Goal: Communication & Community: Connect with others

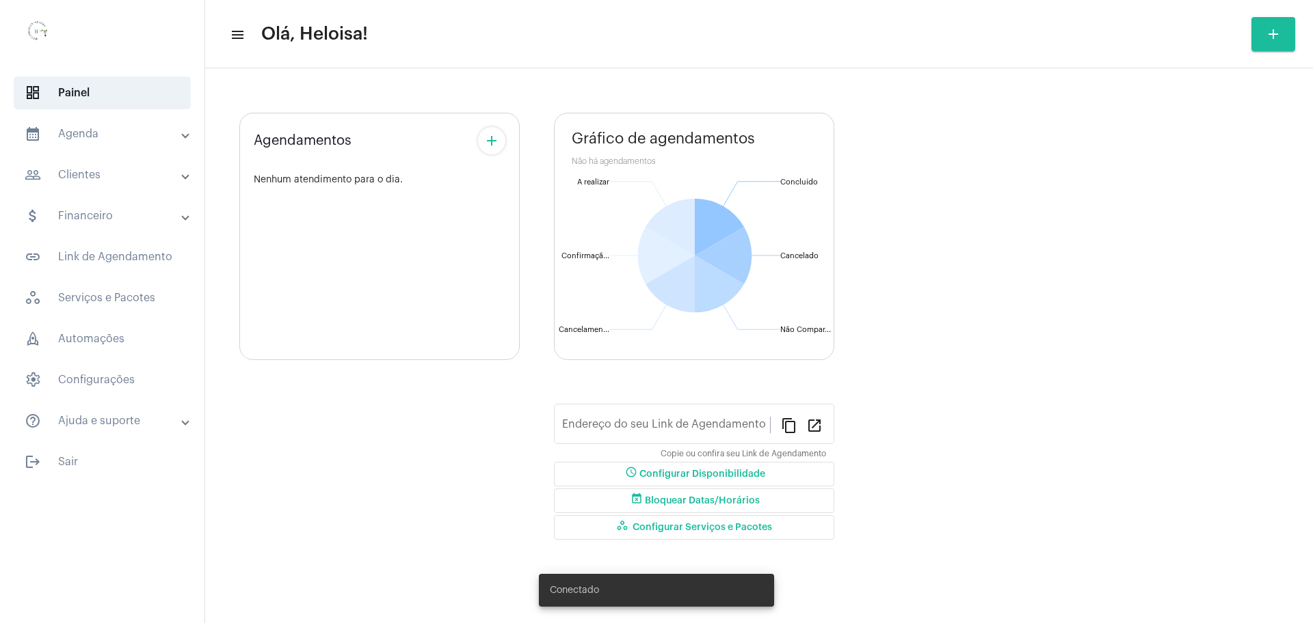
type input "[URL][DOMAIN_NAME]"
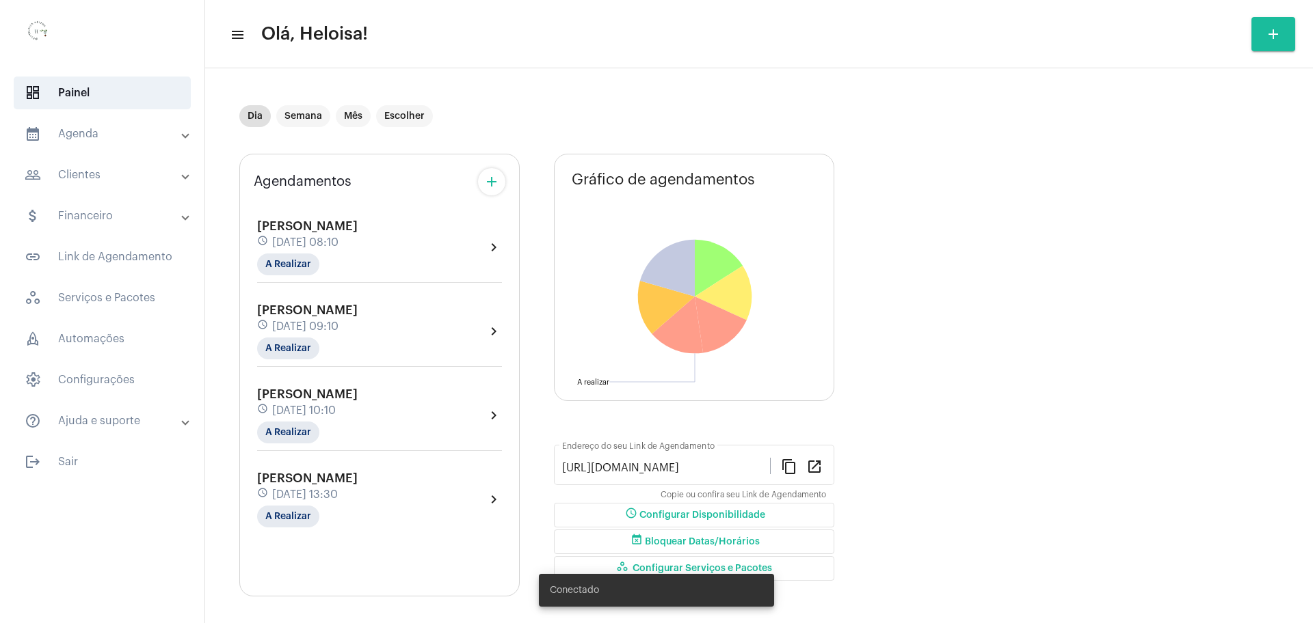
scroll to position [8, 0]
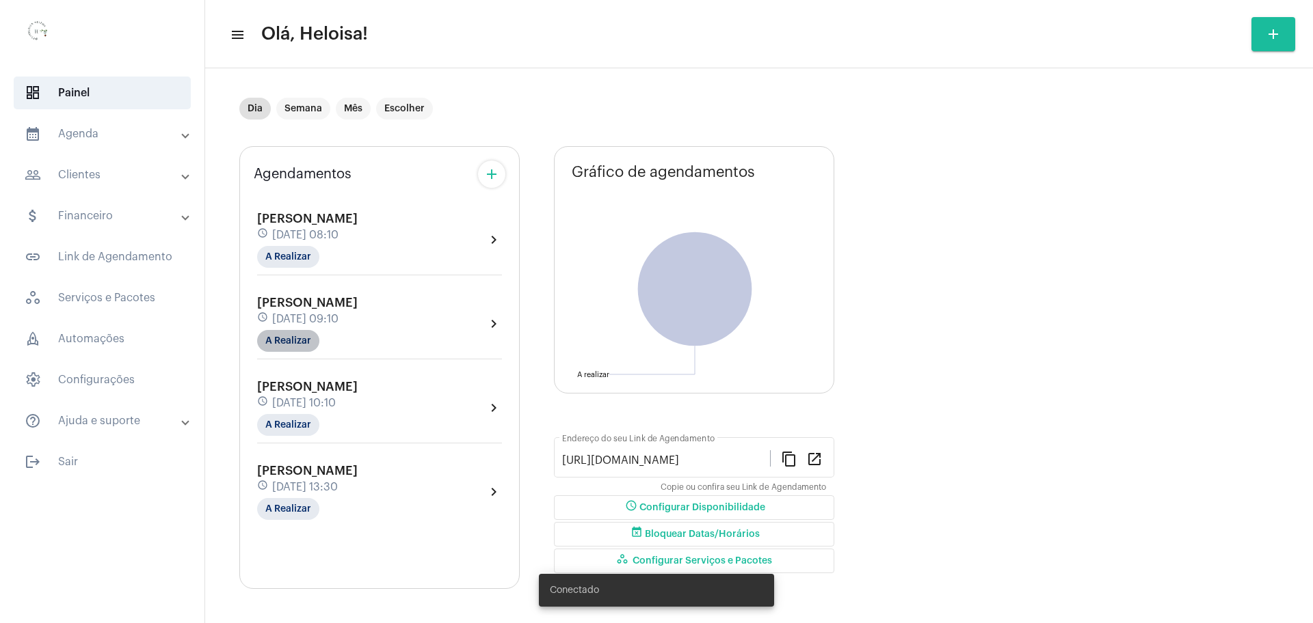
click at [293, 341] on mat-chip "A Realizar" at bounding box center [288, 341] width 62 height 22
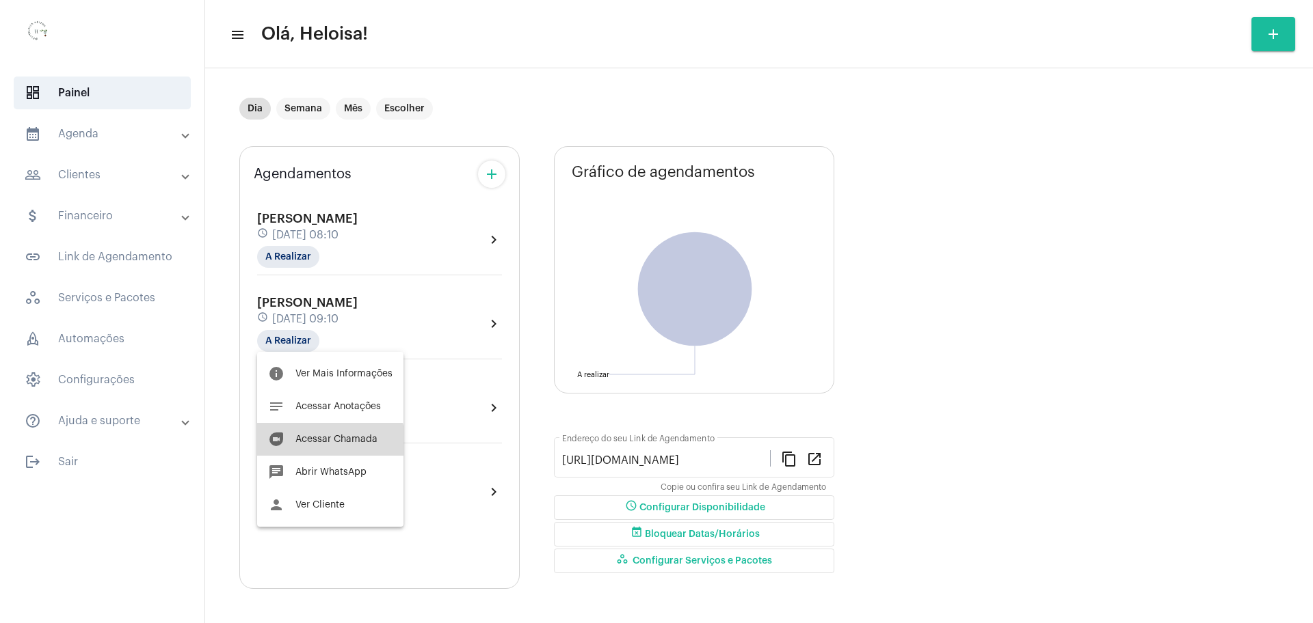
click at [321, 443] on button "duo [PERSON_NAME]" at bounding box center [330, 439] width 146 height 33
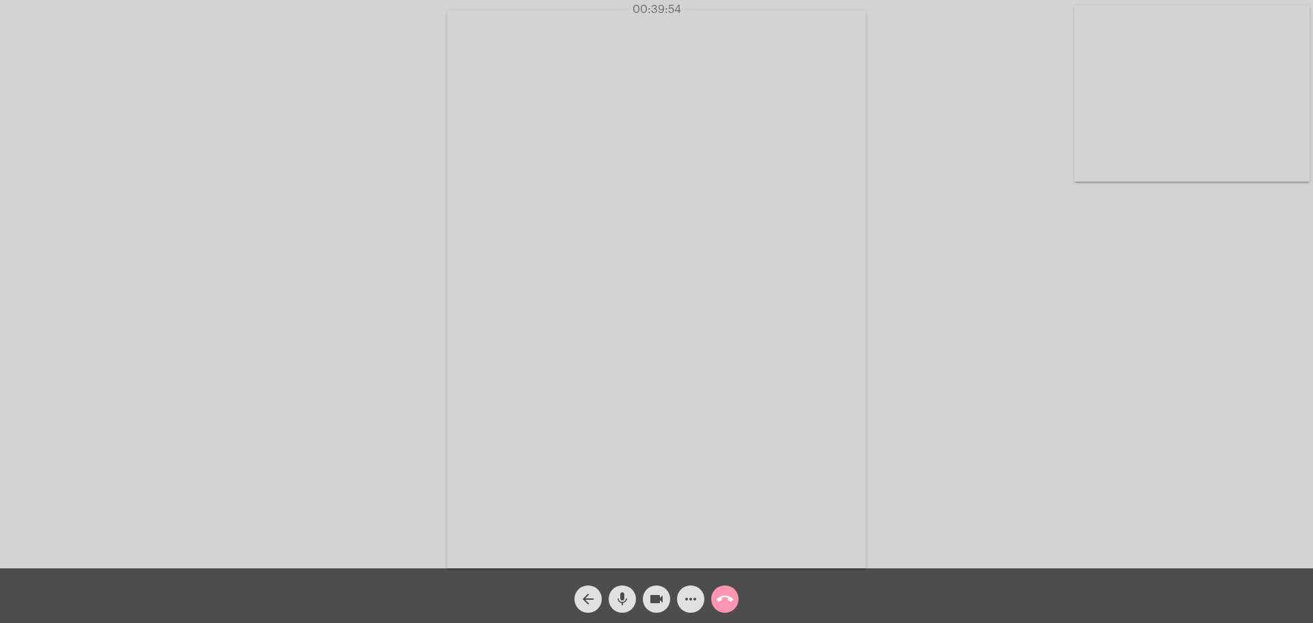
click at [951, 1] on div "Acessando Câmera e Microfone..." at bounding box center [656, 284] width 1313 height 569
click at [956, 29] on div "Acessando Câmera e Microfone..." at bounding box center [656, 287] width 1310 height 569
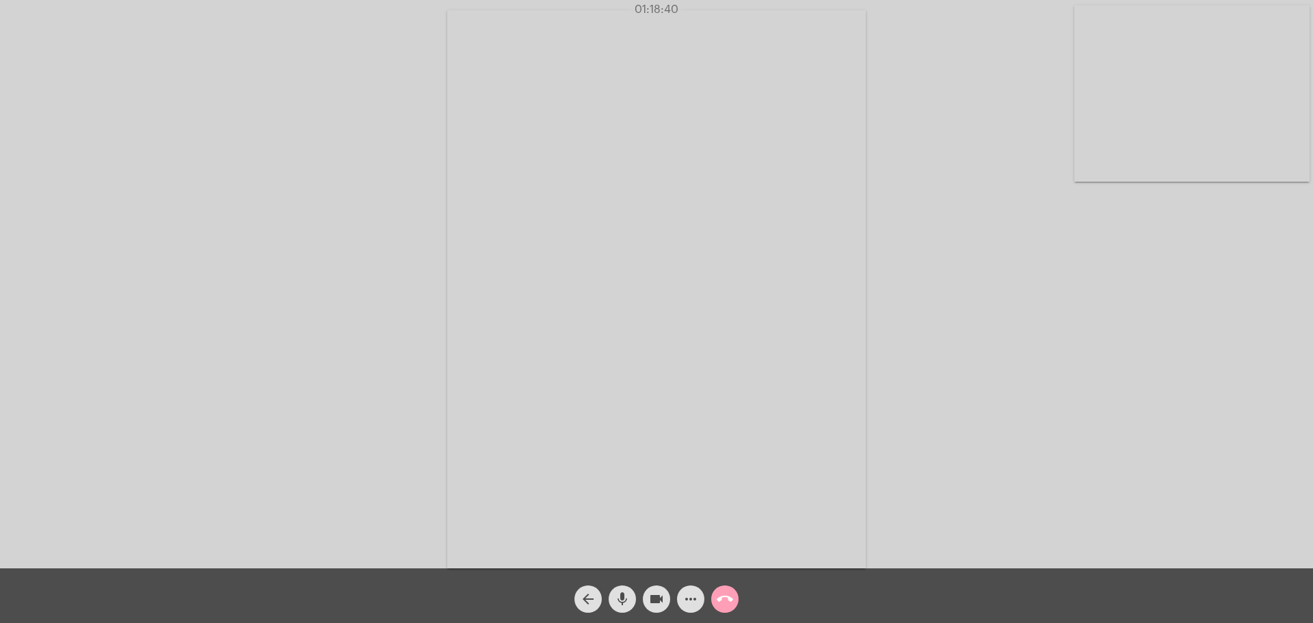
click at [722, 599] on mat-icon "call_end" at bounding box center [724, 599] width 16 height 16
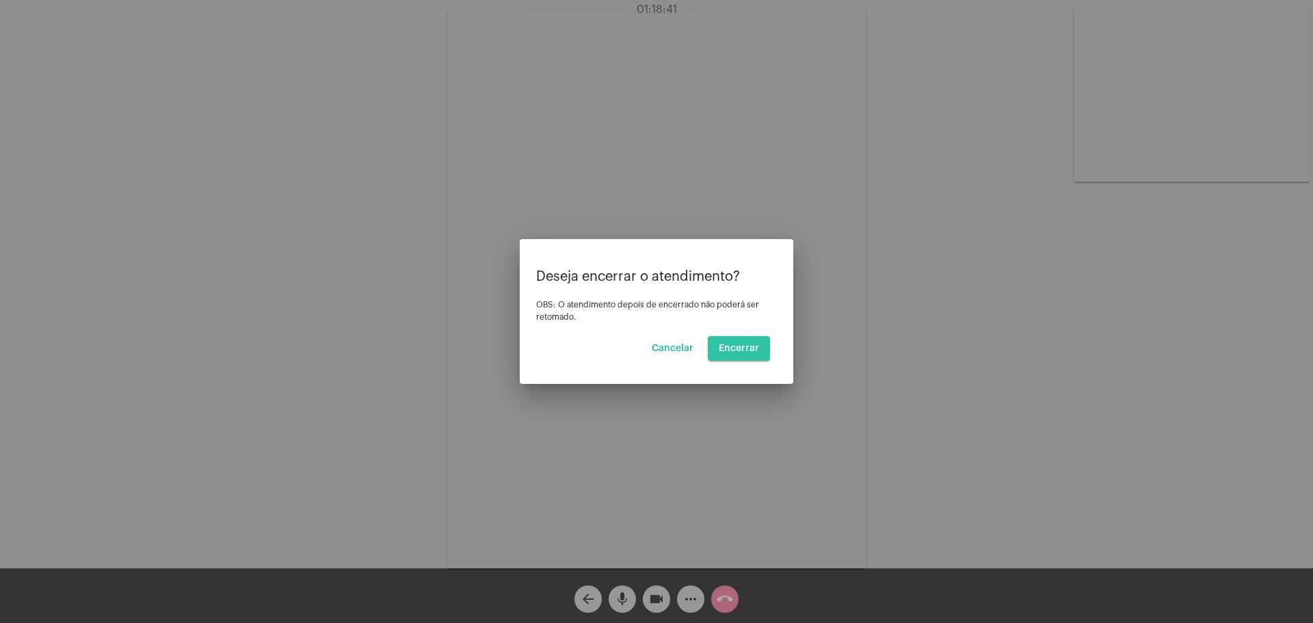
click at [757, 344] on span "Encerrar" at bounding box center [738, 349] width 40 height 10
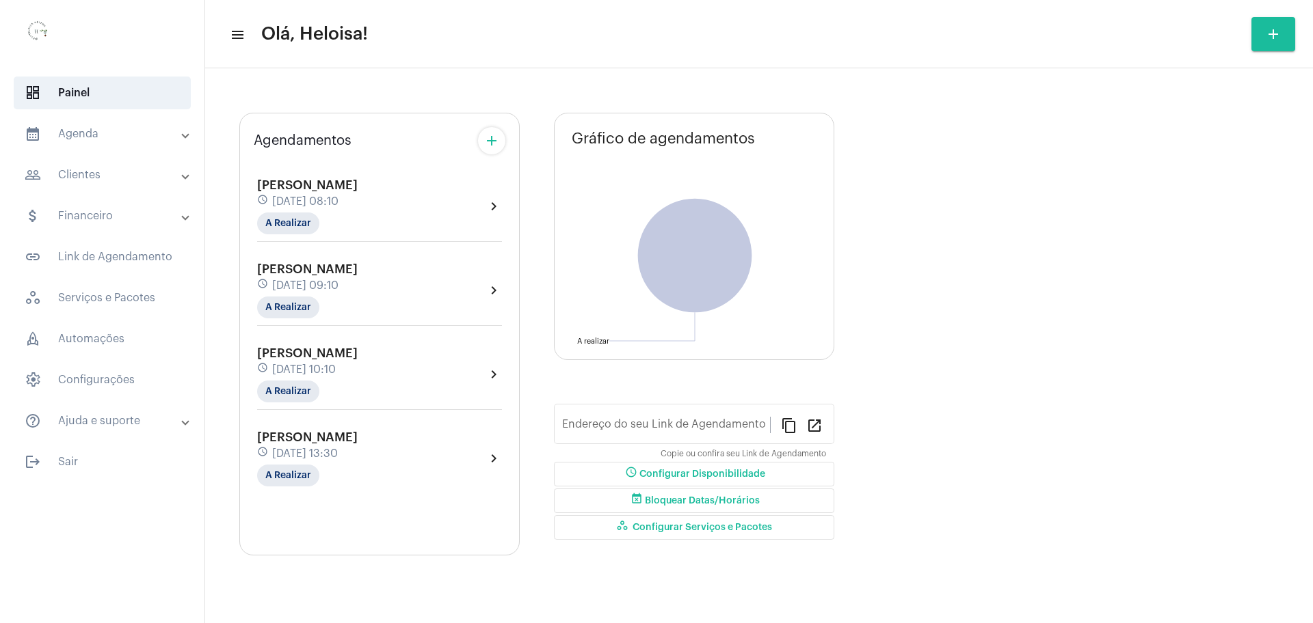
type input "[URL][DOMAIN_NAME]"
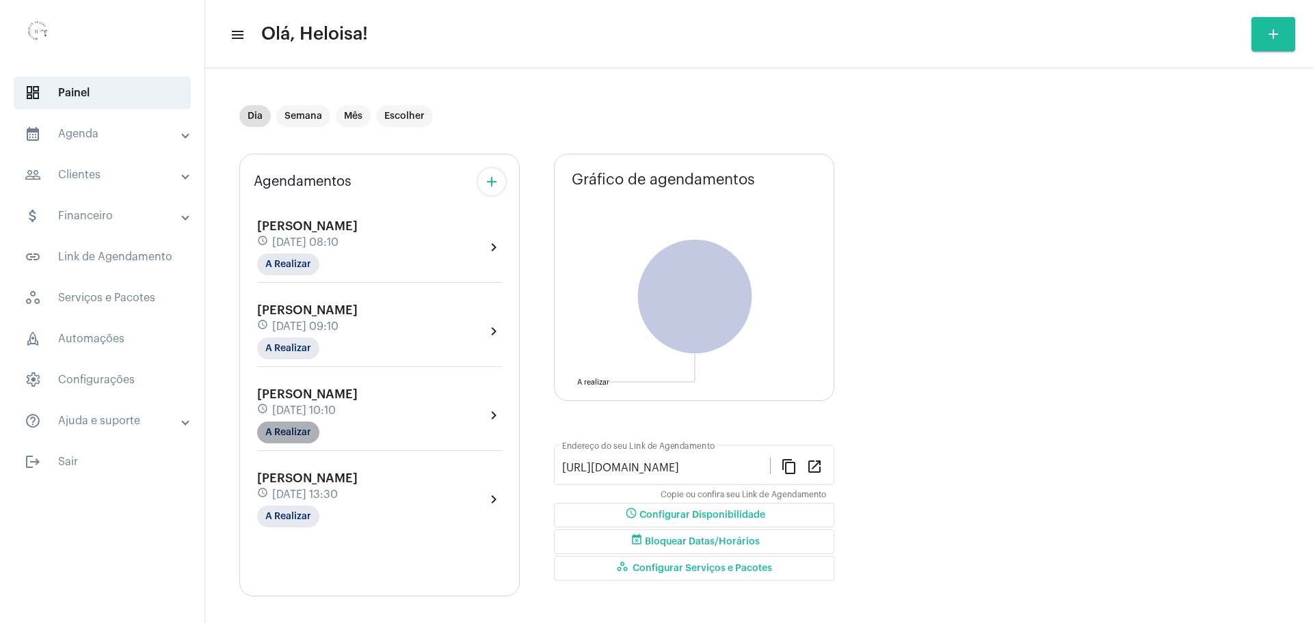
click at [291, 431] on mat-chip "A Realizar" at bounding box center [288, 433] width 62 height 22
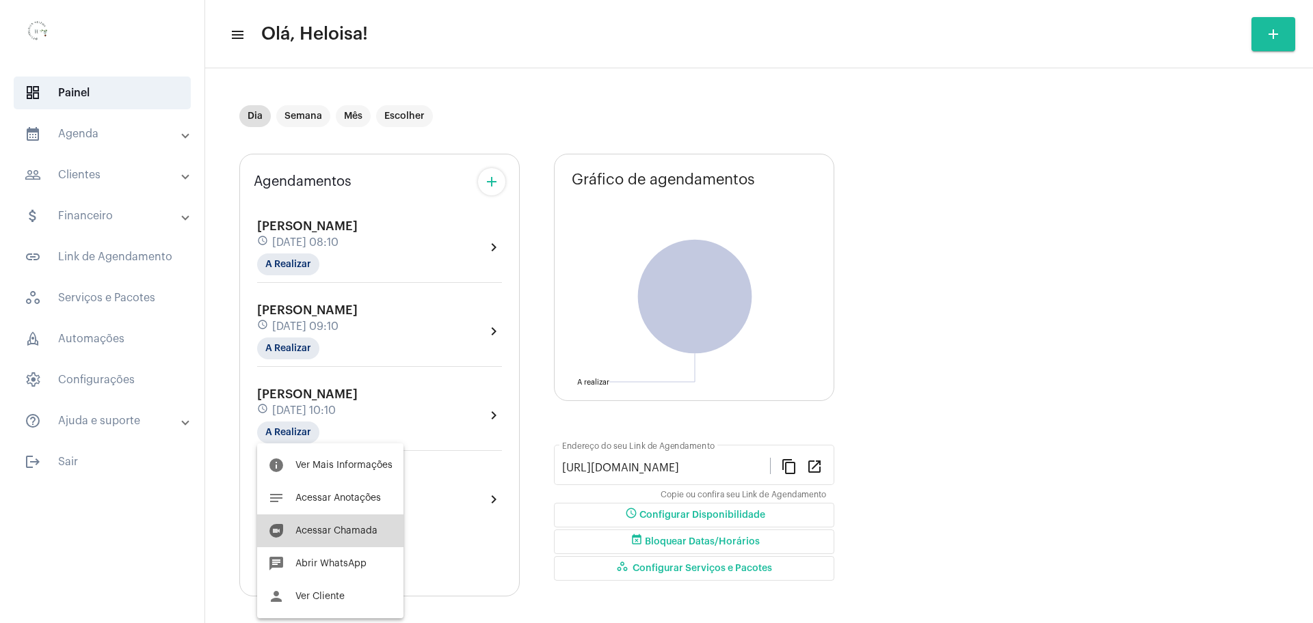
click at [336, 532] on span "Acessar Chamada" at bounding box center [336, 531] width 82 height 10
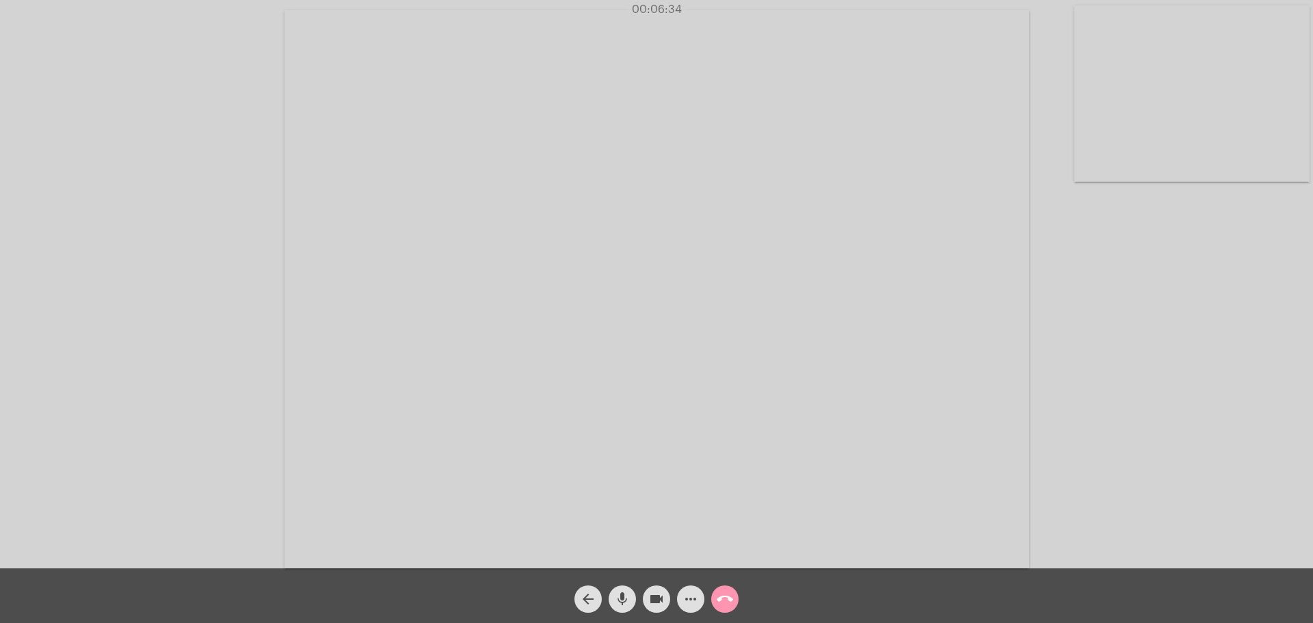
click at [442, 399] on video at bounding box center [656, 289] width 744 height 559
click at [464, 260] on video at bounding box center [332, 288] width 636 height 476
click at [591, 616] on div "arrow_back mic videocam more_horiz call_end" at bounding box center [656, 596] width 1313 height 55
click at [199, 125] on div "Acessando Câmera e Microfone..." at bounding box center [656, 287] width 1310 height 569
click at [421, 237] on video at bounding box center [656, 289] width 744 height 559
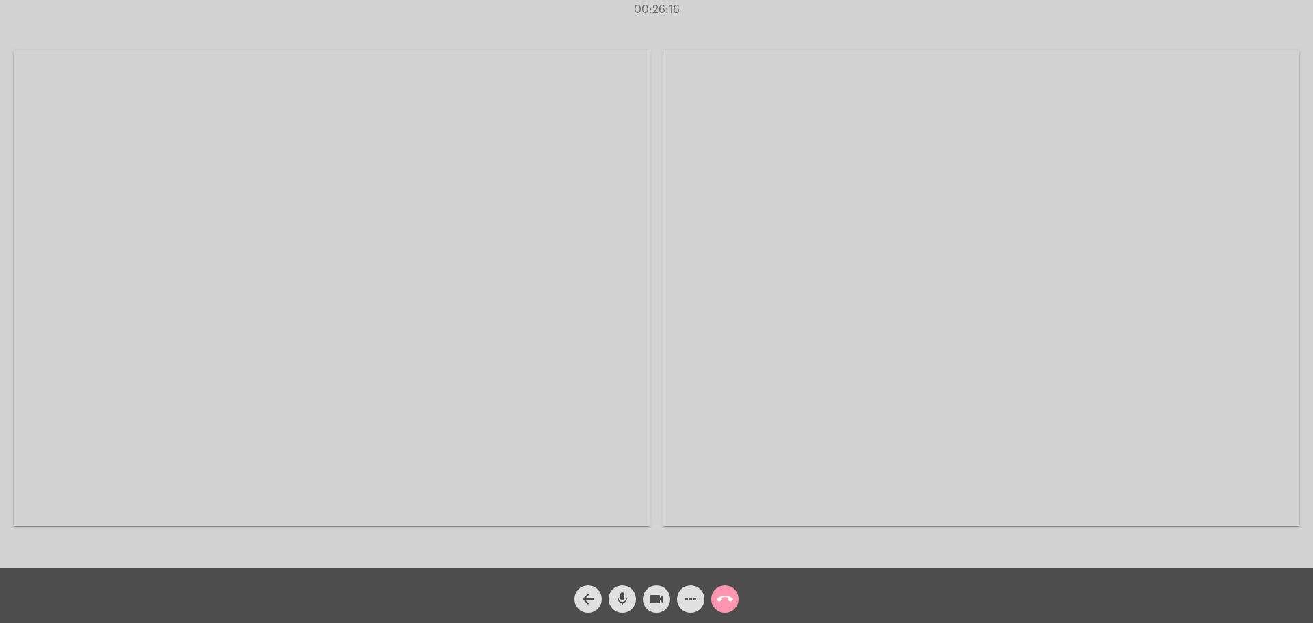
click at [421, 237] on video at bounding box center [332, 288] width 636 height 476
click at [727, 595] on mat-icon "call_end" at bounding box center [724, 599] width 16 height 16
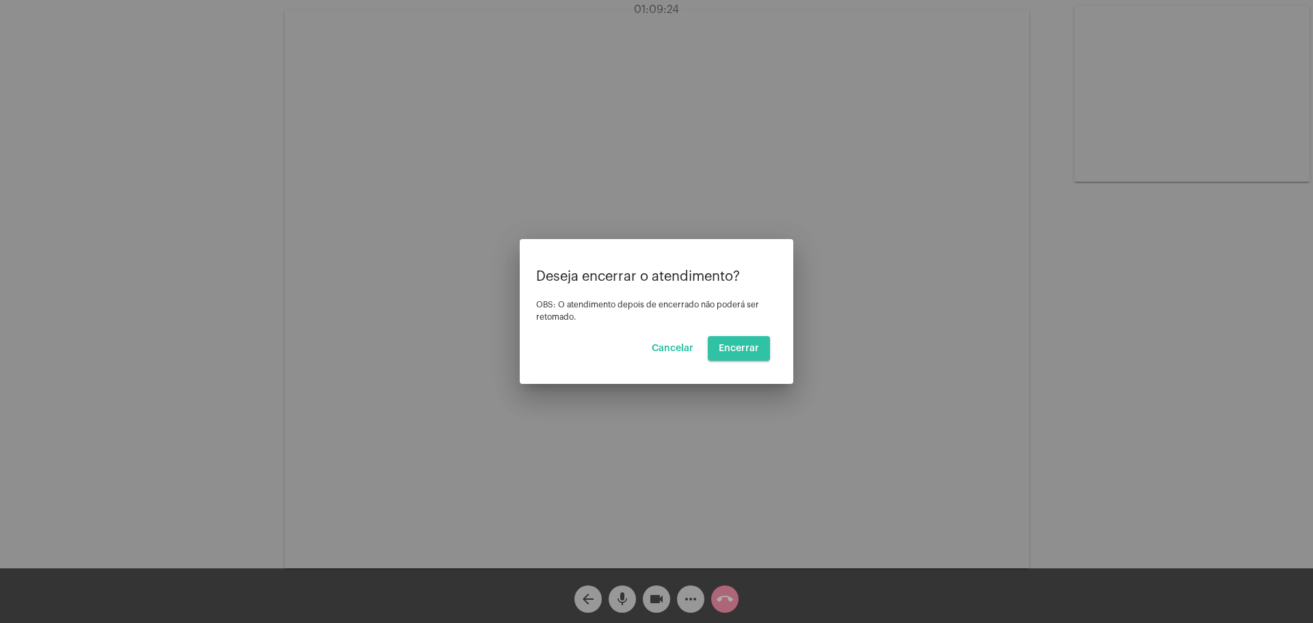
click at [740, 349] on span "Encerrar" at bounding box center [738, 349] width 40 height 10
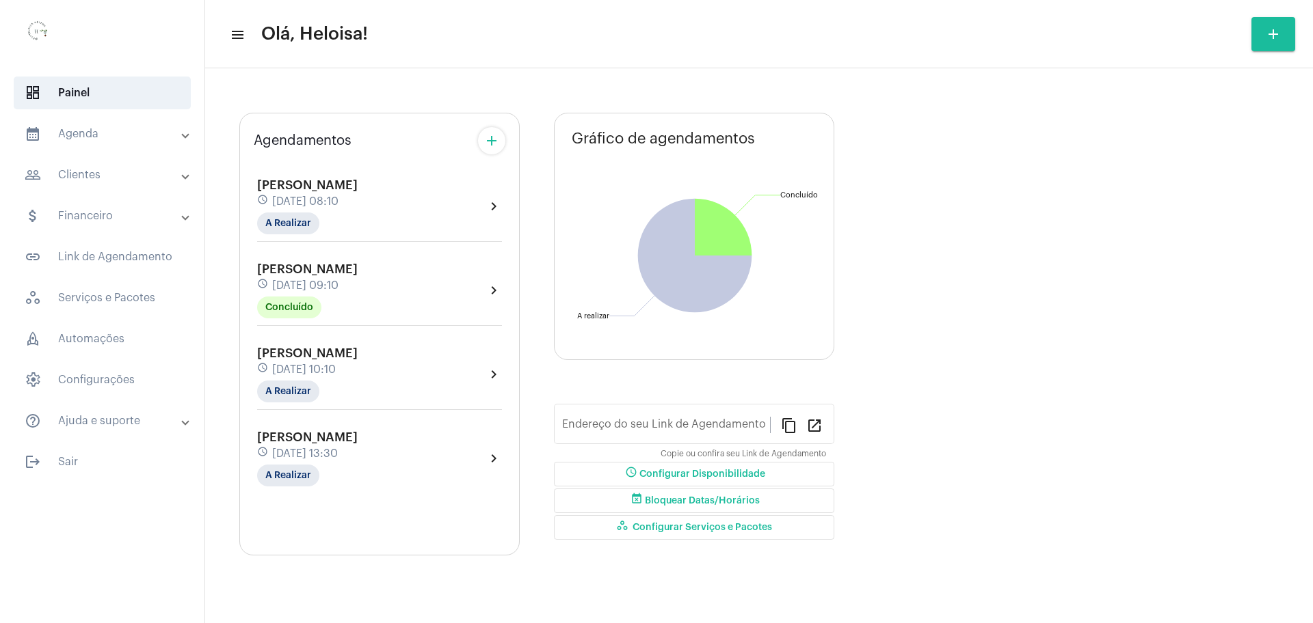
type input "[URL][DOMAIN_NAME]"
